Goal: Transaction & Acquisition: Purchase product/service

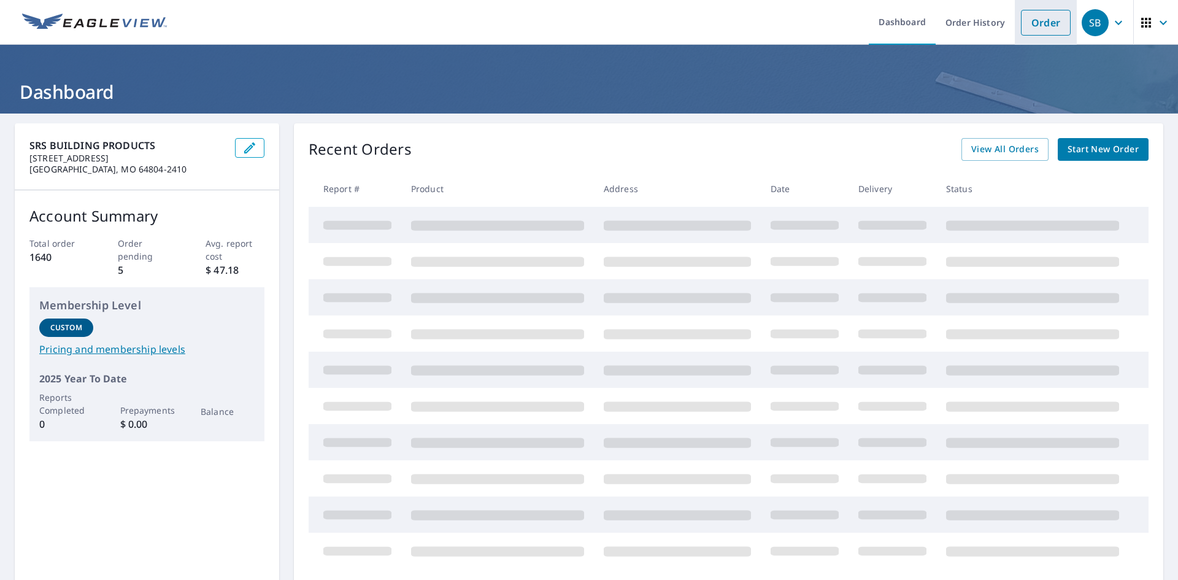
click at [1021, 27] on link "Order" at bounding box center [1046, 23] width 50 height 26
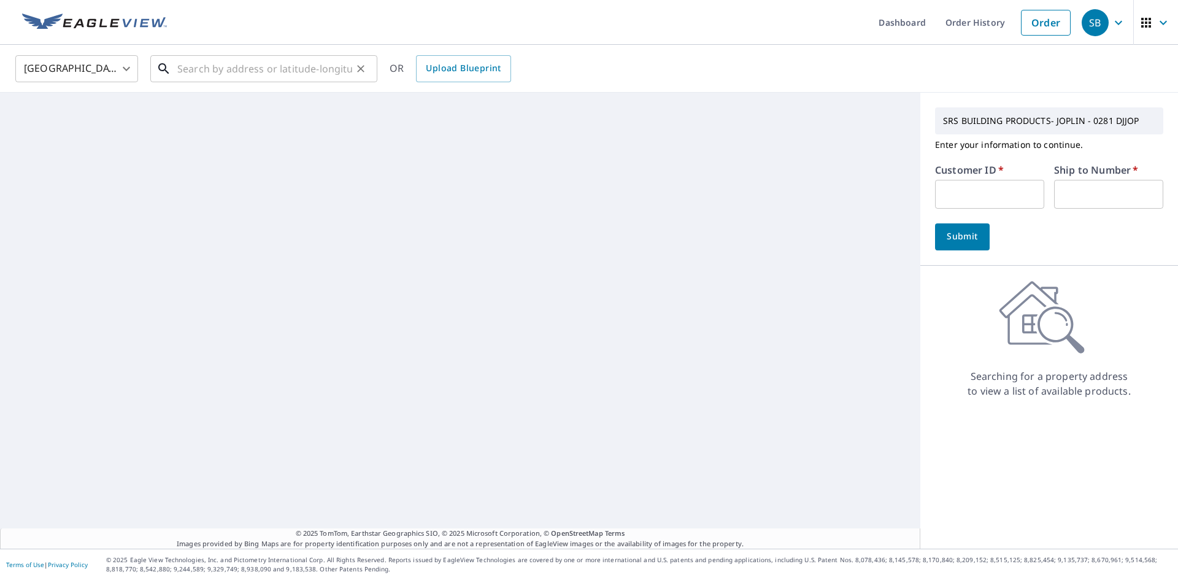
click at [323, 79] on input "text" at bounding box center [264, 69] width 175 height 34
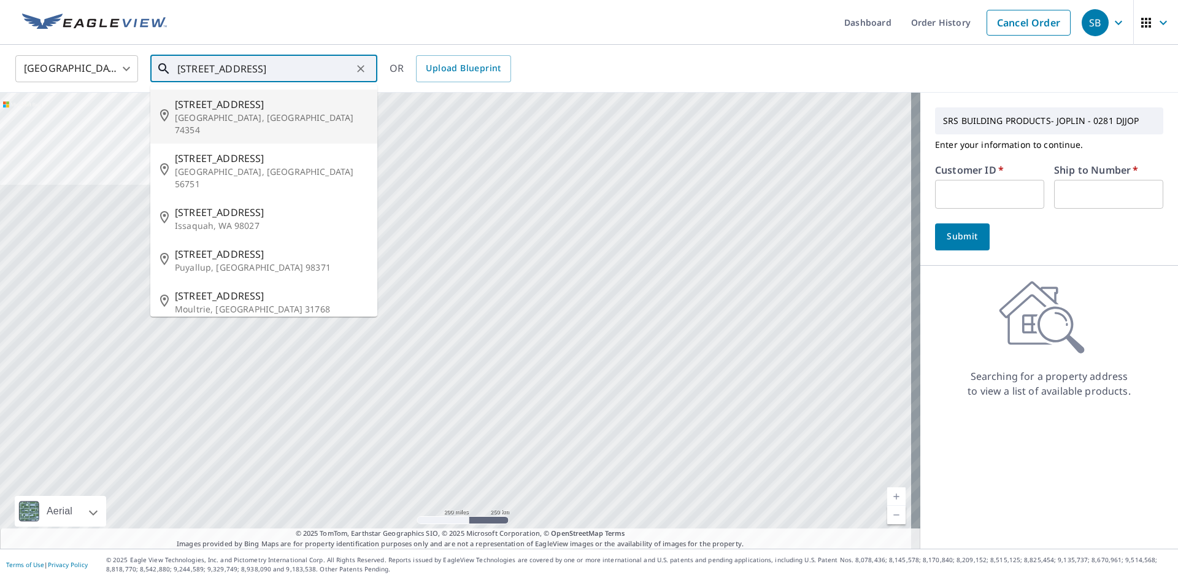
click at [290, 114] on p "[GEOGRAPHIC_DATA], [GEOGRAPHIC_DATA] 74354" at bounding box center [271, 124] width 193 height 25
type input "[STREET_ADDRESS]"
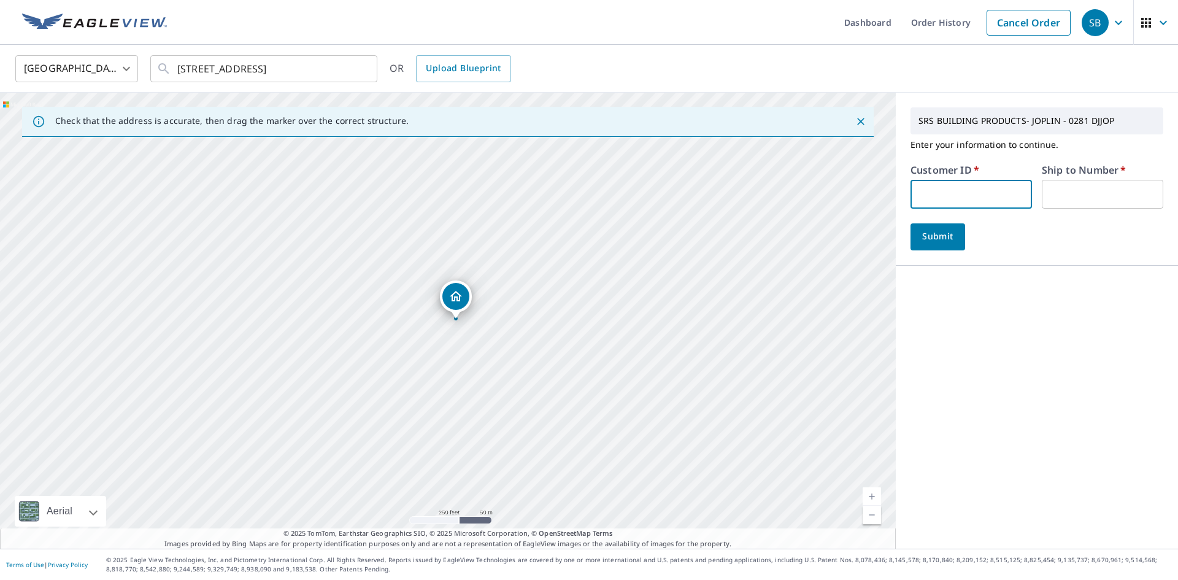
click at [949, 198] on input "text" at bounding box center [971, 194] width 121 height 29
type input "S068445"
click at [1097, 200] on input "text" at bounding box center [1102, 194] width 121 height 29
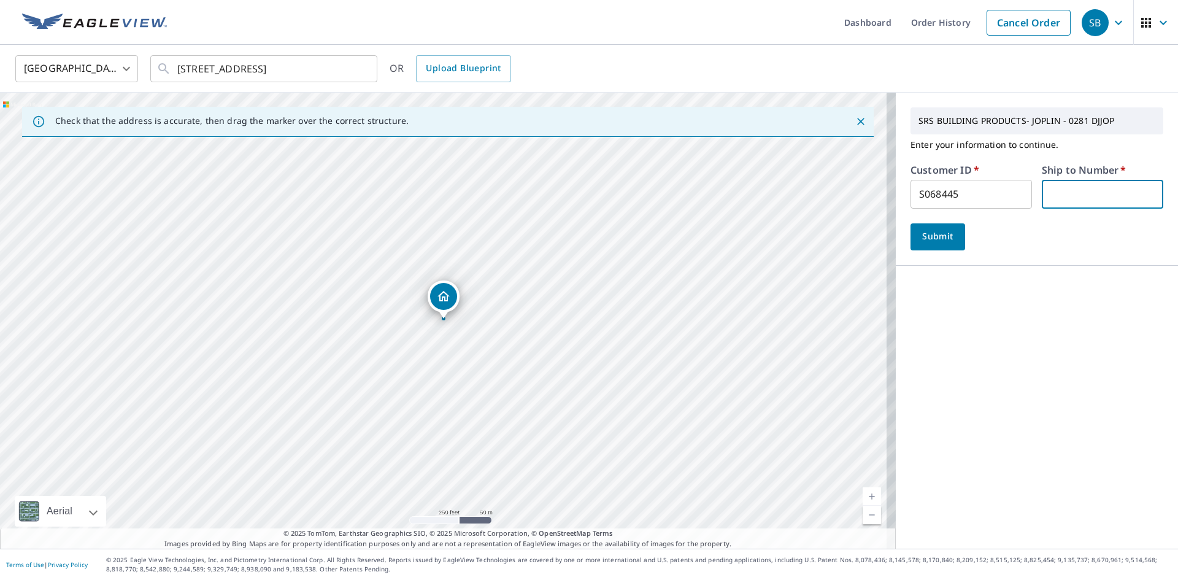
type input "1"
click at [939, 237] on span "Submit" at bounding box center [937, 236] width 35 height 15
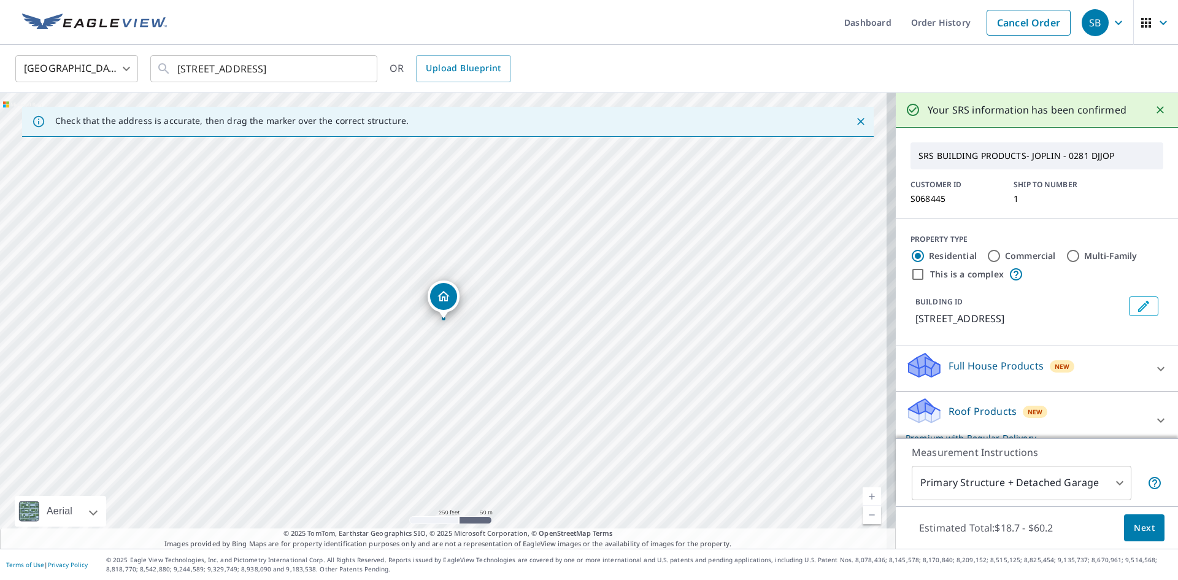
click at [1134, 525] on span "Next" at bounding box center [1144, 527] width 21 height 15
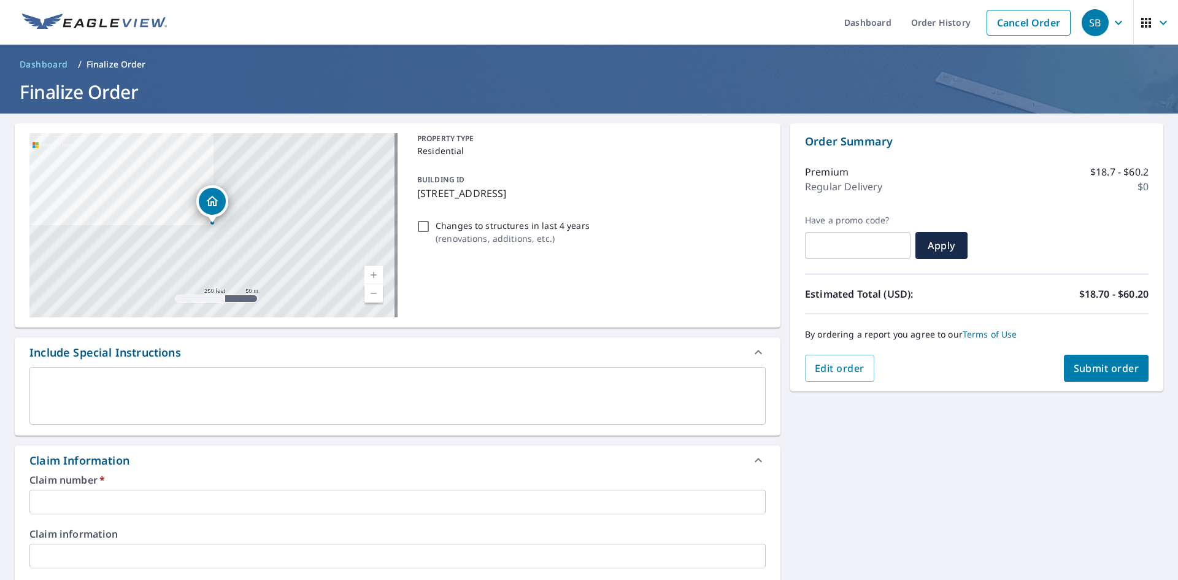
drag, startPoint x: 561, startPoint y: 198, endPoint x: 416, endPoint y: 199, distance: 144.8
click at [417, 199] on p "[STREET_ADDRESS]" at bounding box center [589, 193] width 344 height 15
checkbox input "true"
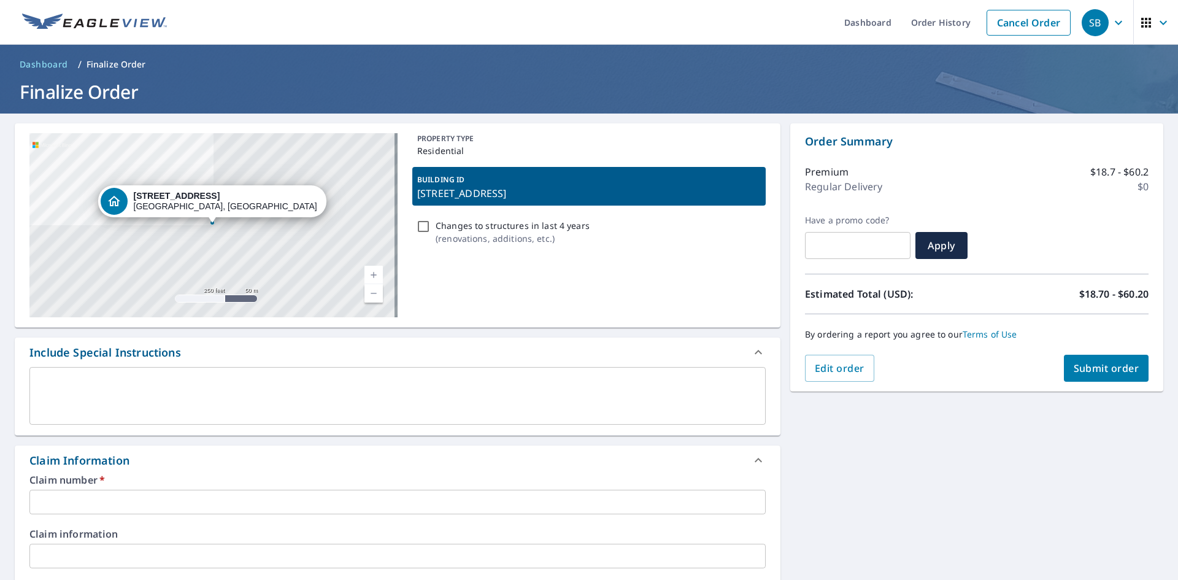
copy p "[STREET_ADDRESS]"
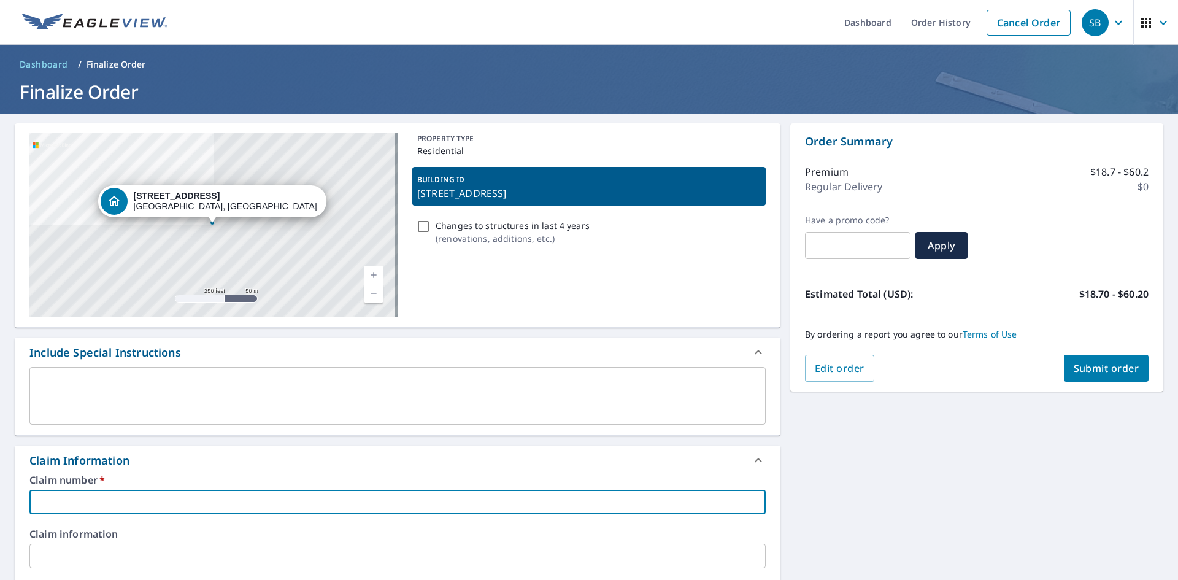
paste input "[STREET_ADDRESS]"
type input "[STREET_ADDRESS]"
checkbox input "true"
click at [34, 501] on input "[STREET_ADDRESS]" at bounding box center [397, 502] width 736 height 25
type input "[STREET_ADDRESS]"
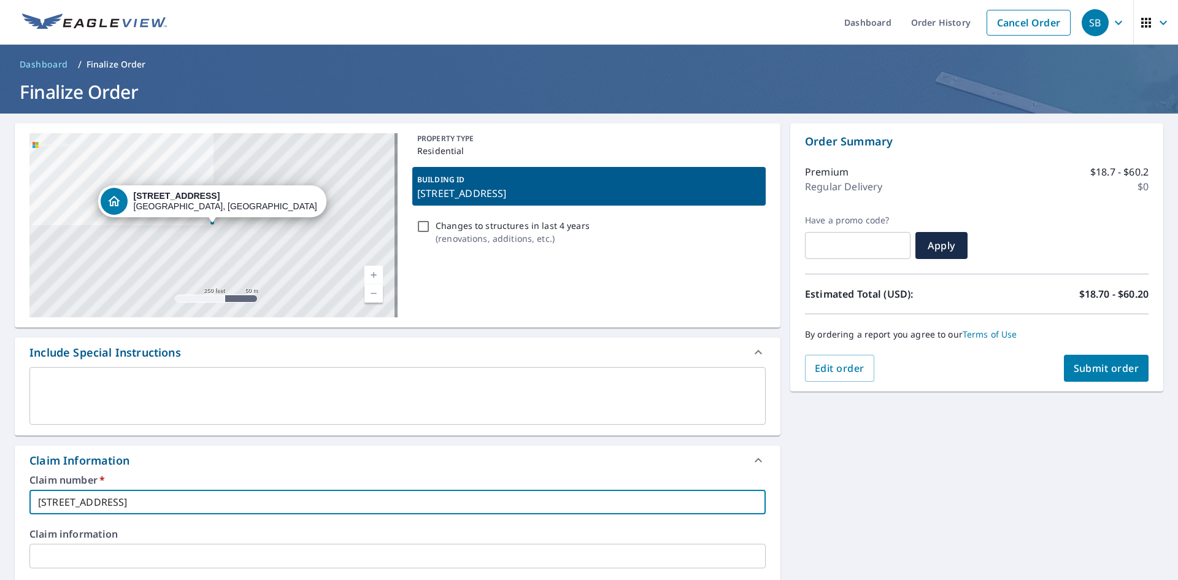
checkbox input "true"
type input "[STREET_ADDRESS]"
checkbox input "true"
type input "CRA720 [STREET_ADDRESS]"
checkbox input "true"
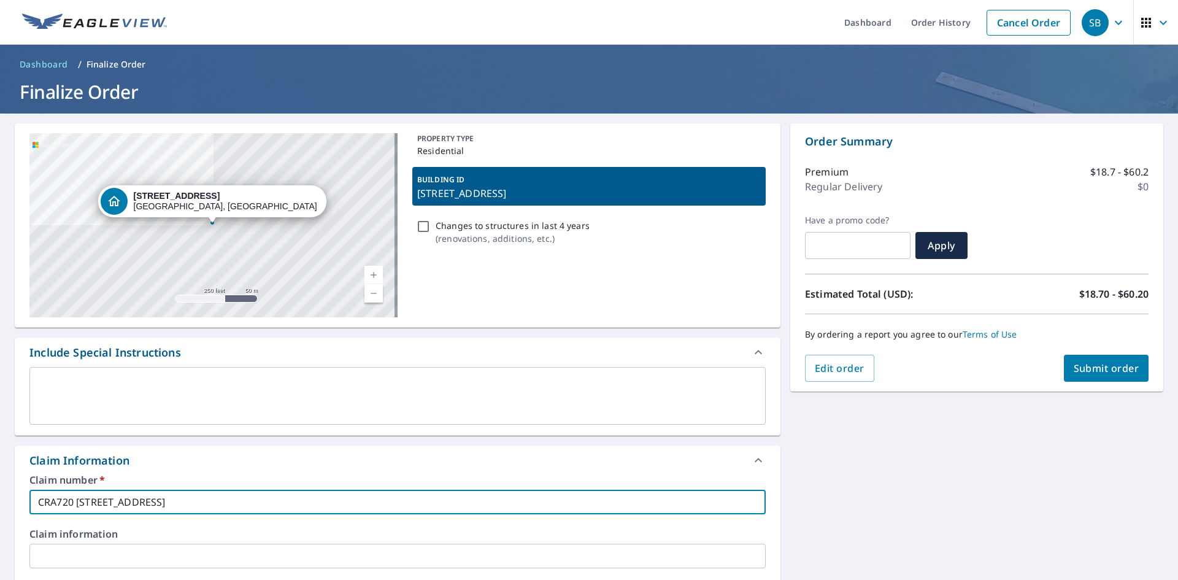
type input "CRAI720 [STREET_ADDRESS]"
checkbox input "true"
type input "[STREET_ADDRESS]"
checkbox input "true"
type input "[PERSON_NAME] [STREET_ADDRESS]"
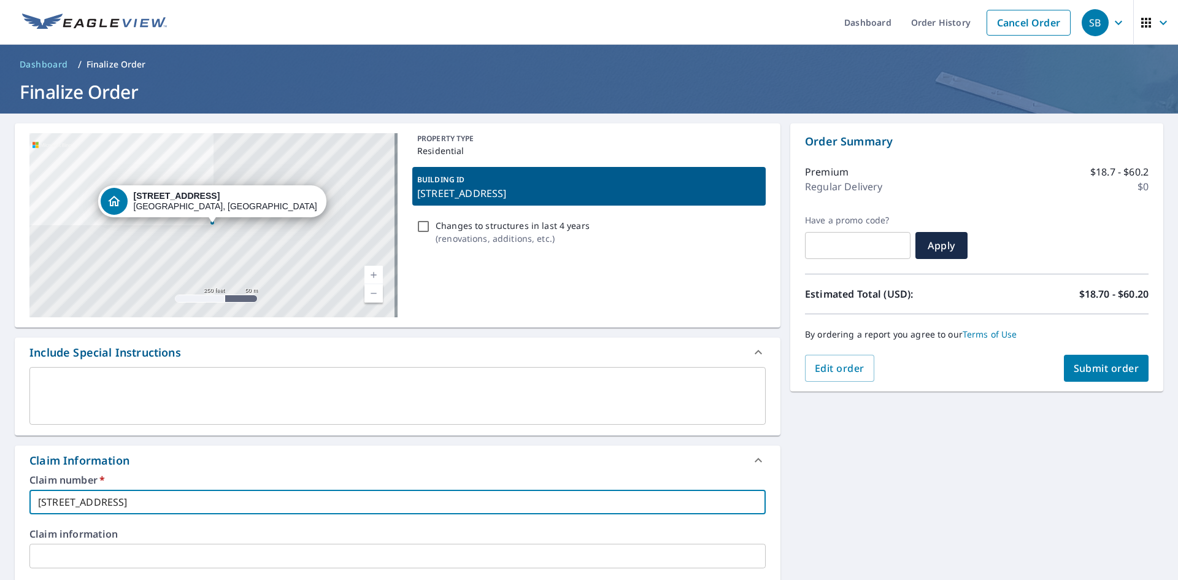
checkbox input "true"
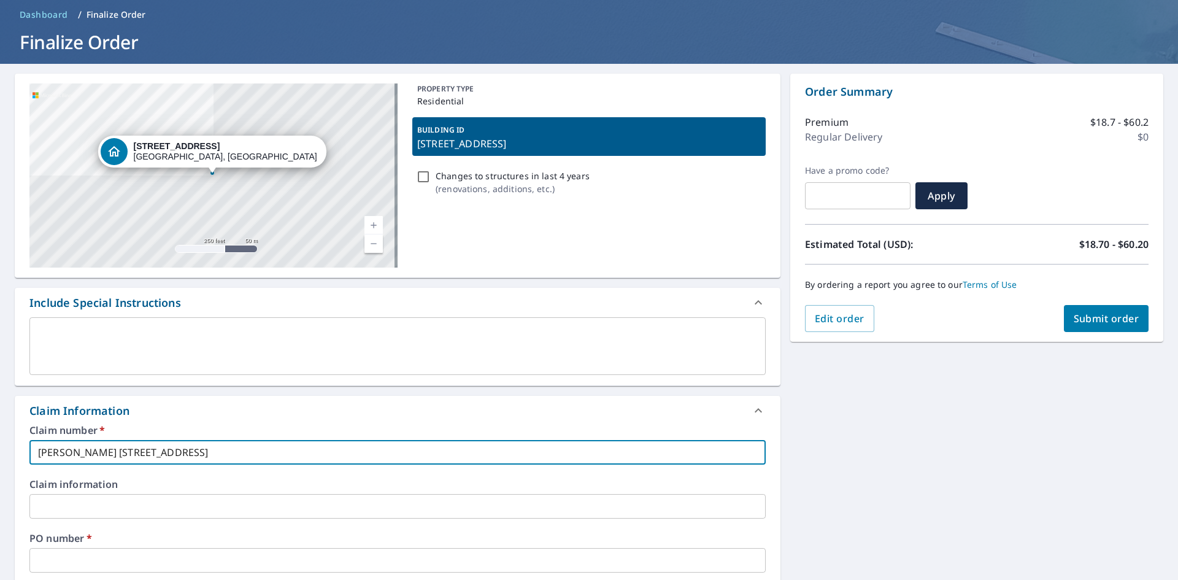
scroll to position [245, 0]
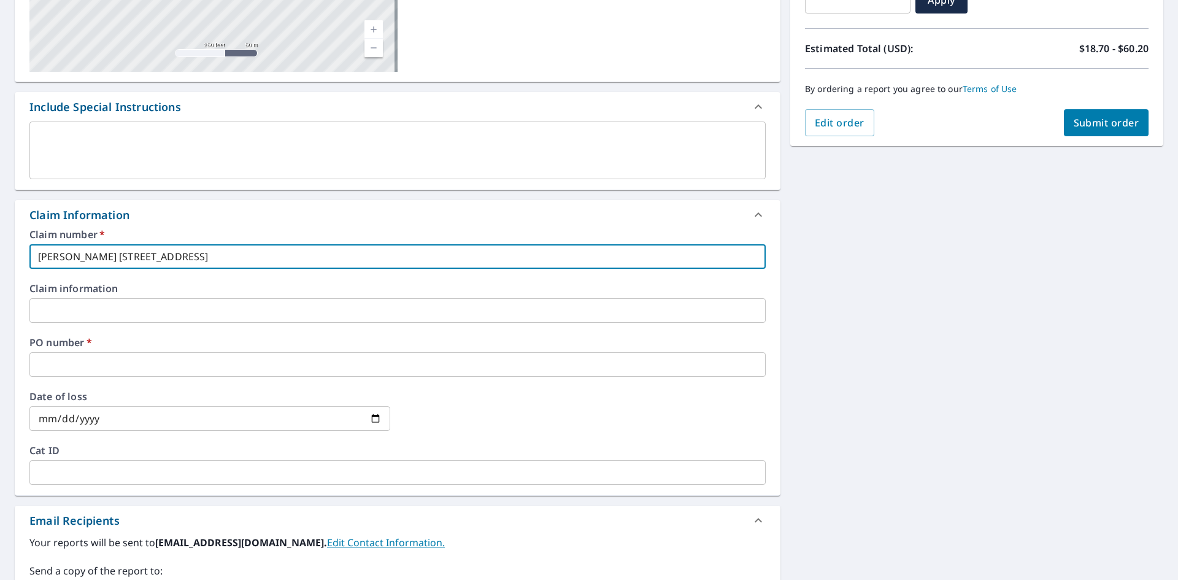
drag, startPoint x: 245, startPoint y: 256, endPoint x: 58, endPoint y: 244, distance: 188.2
click at [0, 252] on div "[STREET_ADDRESS] Aerial Road A standard road map Aerial A detailed look from ab…" at bounding box center [589, 329] width 1178 height 923
type input "[PERSON_NAME] [STREET_ADDRESS]"
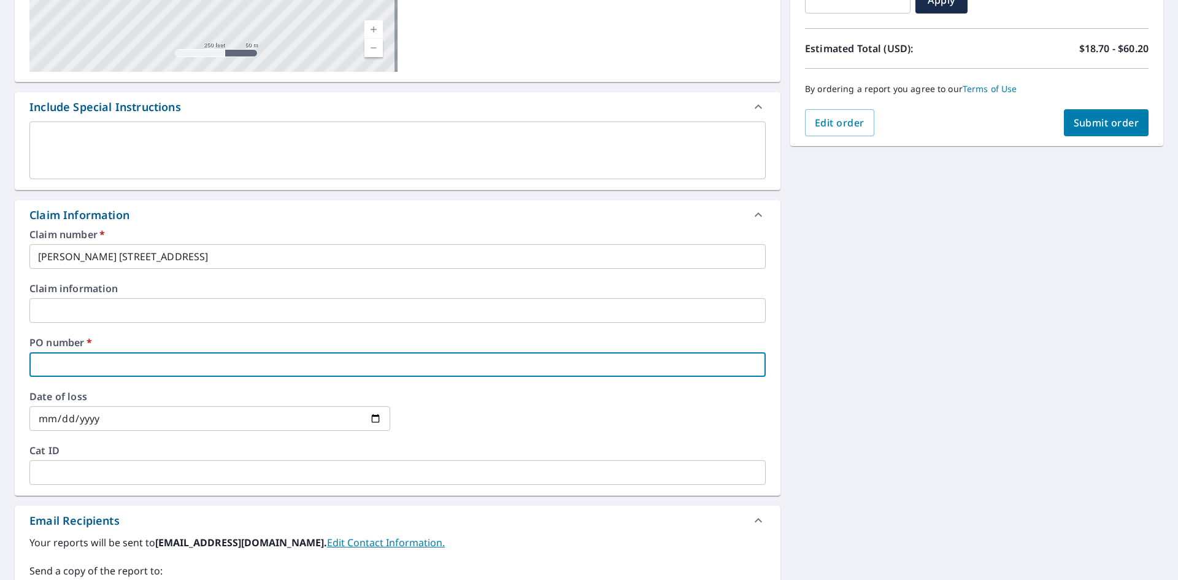
paste input "[PERSON_NAME] [STREET_ADDRESS]"
type input "[PERSON_NAME] [STREET_ADDRESS]"
checkbox input "true"
type input "[PERSON_NAME] [STREET_ADDRESS]"
click at [1082, 118] on span "Submit order" at bounding box center [1107, 122] width 66 height 13
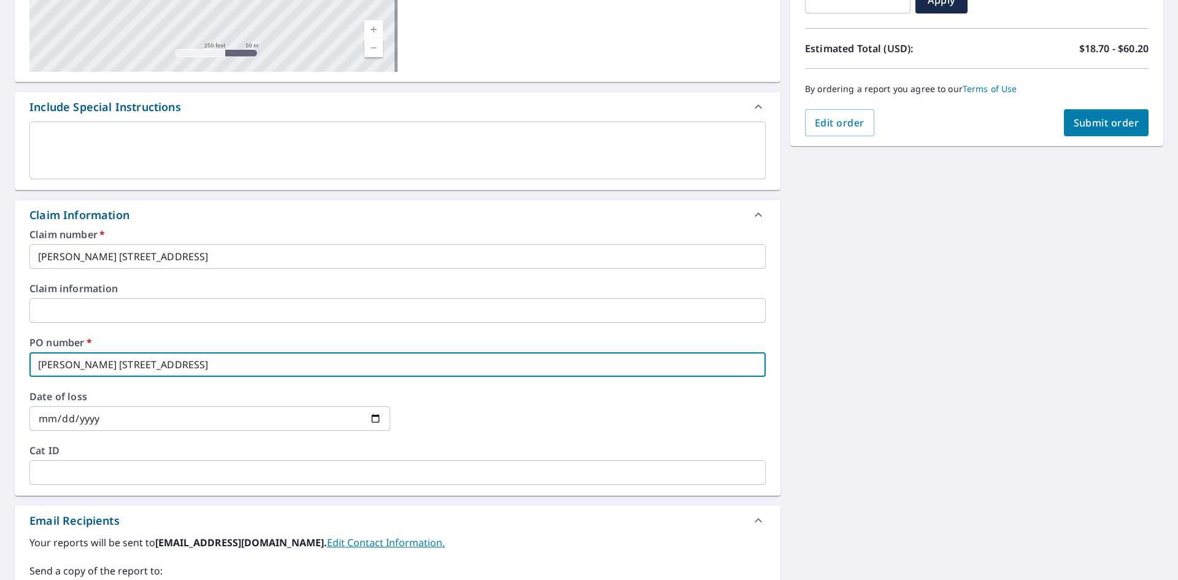
checkbox input "true"
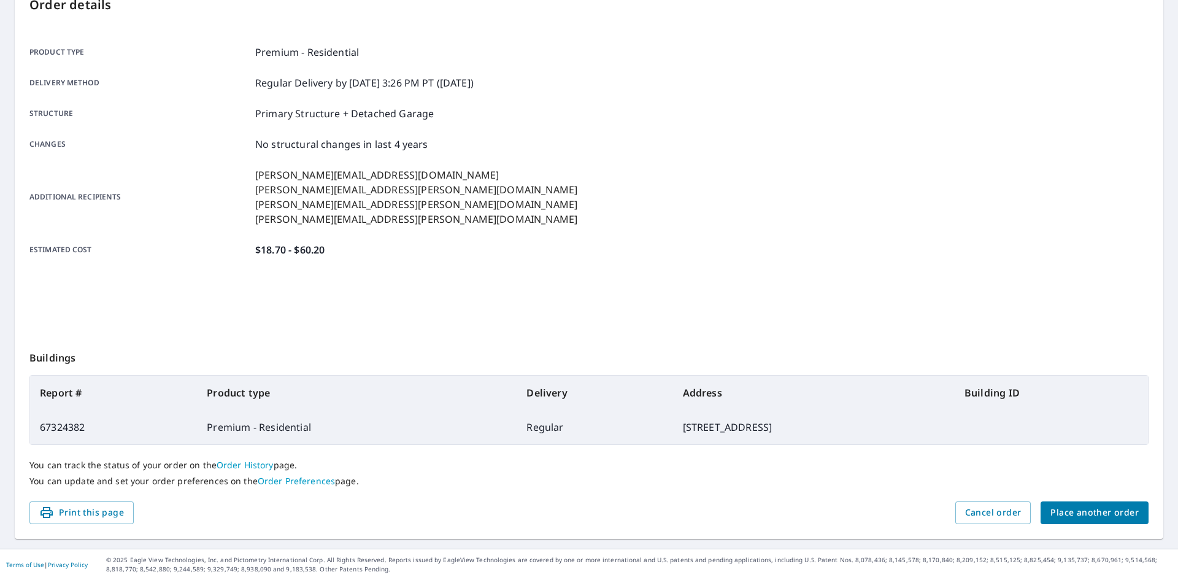
scroll to position [142, 0]
